Goal: Task Accomplishment & Management: Use online tool/utility

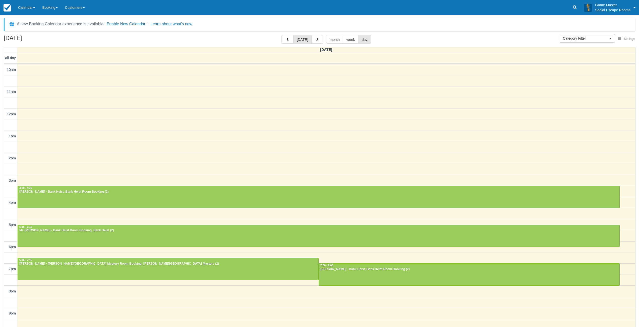
select select
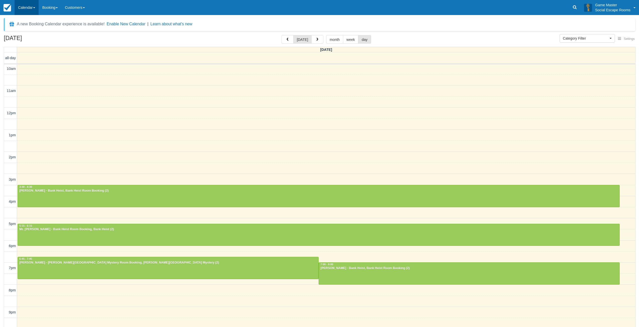
click at [21, 6] on link "Calendar" at bounding box center [27, 7] width 24 height 15
click at [36, 67] on link "Day" at bounding box center [35, 68] width 40 height 11
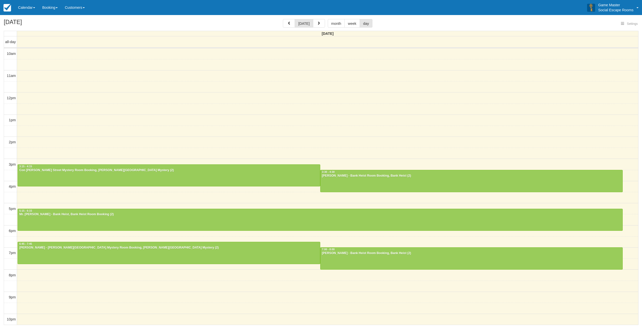
select select
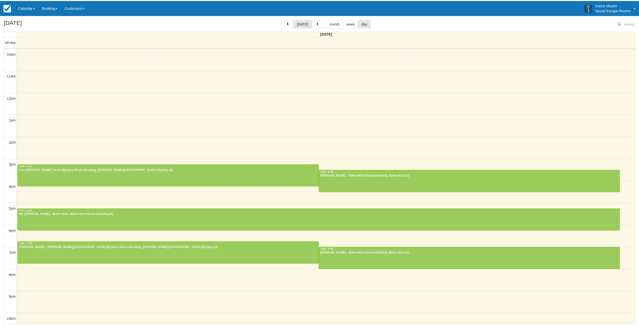
scroll to position [1, 0]
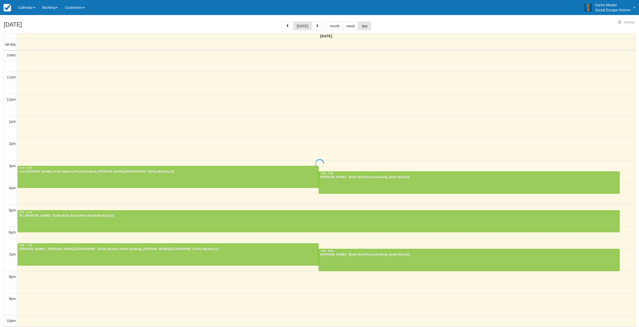
select select
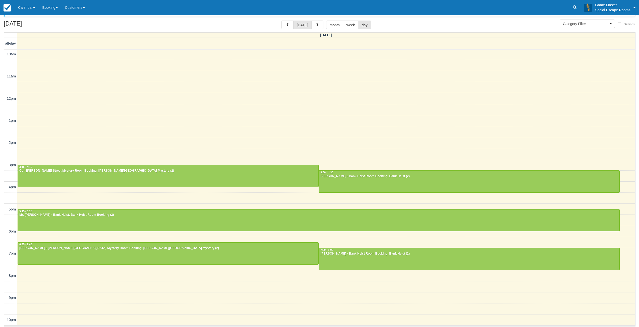
scroll to position [15, 0]
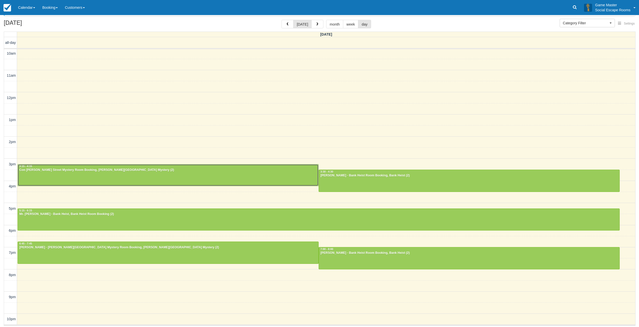
drag, startPoint x: 136, startPoint y: 168, endPoint x: 132, endPoint y: 156, distance: 12.6
click at [351, 24] on button "week" at bounding box center [351, 24] width 16 height 9
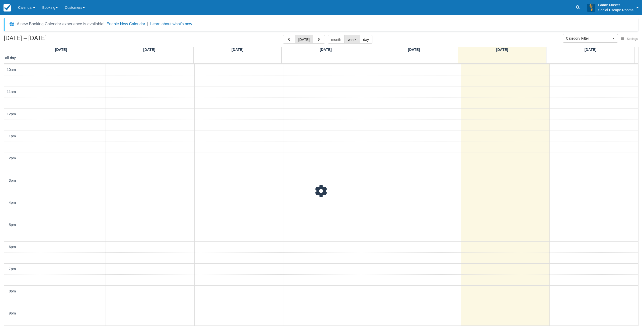
scroll to position [16, 0]
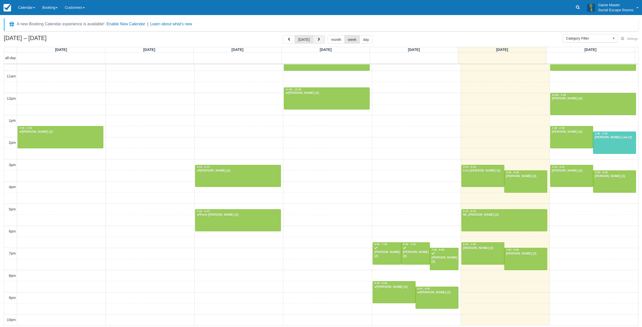
click at [321, 42] on button "button" at bounding box center [319, 39] width 12 height 9
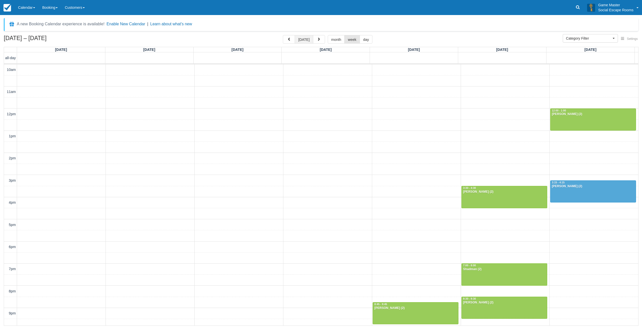
click at [307, 40] on button "[DATE]" at bounding box center [304, 39] width 18 height 9
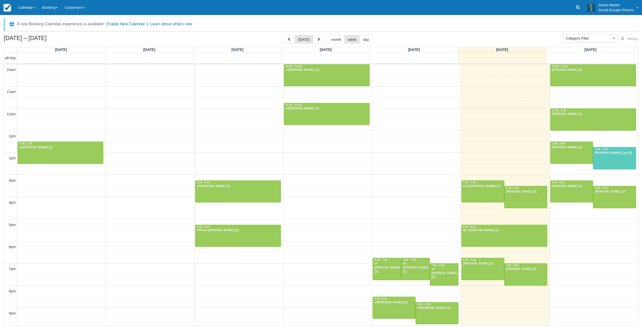
scroll to position [16, 0]
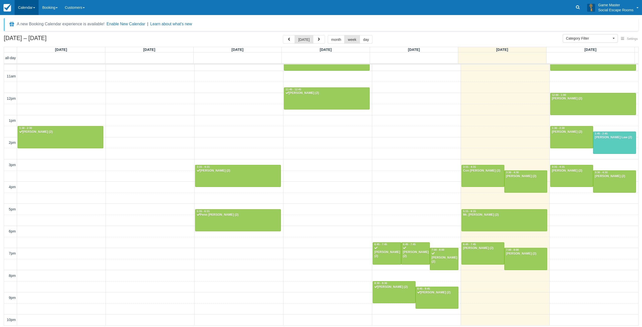
click at [27, 11] on link "Calendar" at bounding box center [27, 7] width 24 height 15
click at [33, 66] on link "Day" at bounding box center [35, 68] width 40 height 11
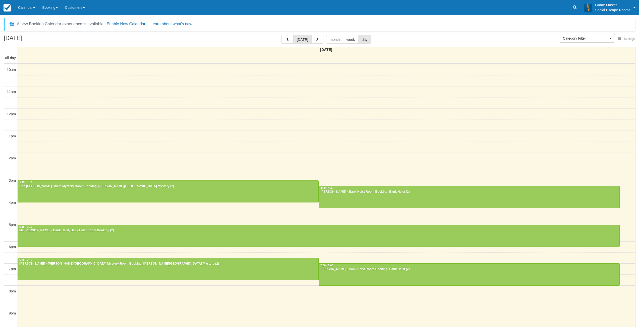
select select
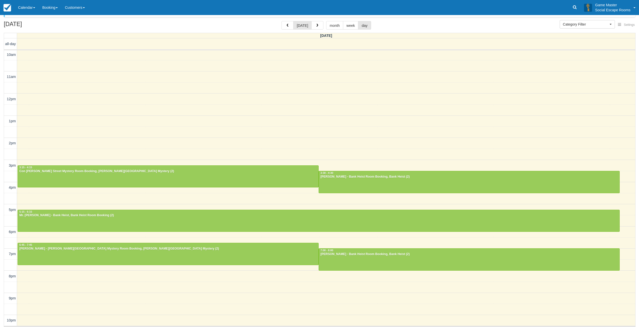
scroll to position [15, 0]
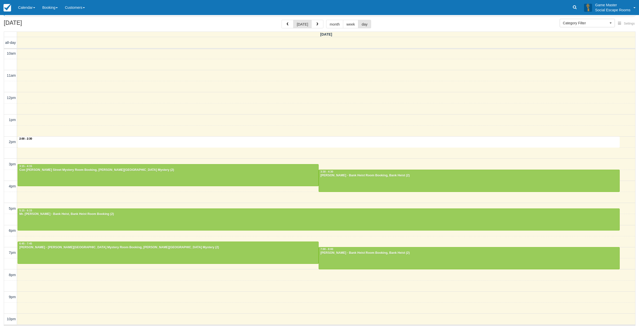
click at [186, 146] on div "10am 11am 12pm 1pm 2pm 3pm 4pm 5pm 6pm 7pm 8pm 9pm 10pm 2:00 - 2:30 3:15 - 4:15…" at bounding box center [319, 187] width 631 height 278
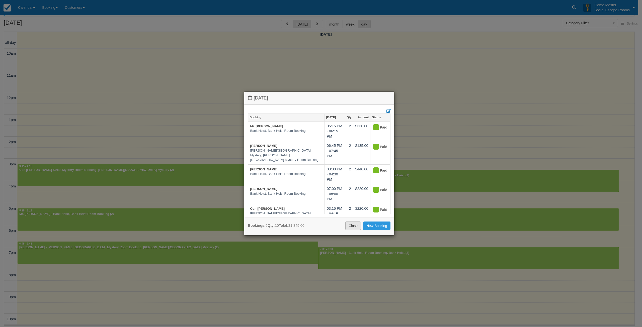
click at [348, 224] on link "Close" at bounding box center [354, 226] width 16 height 9
